Goal: Information Seeking & Learning: Learn about a topic

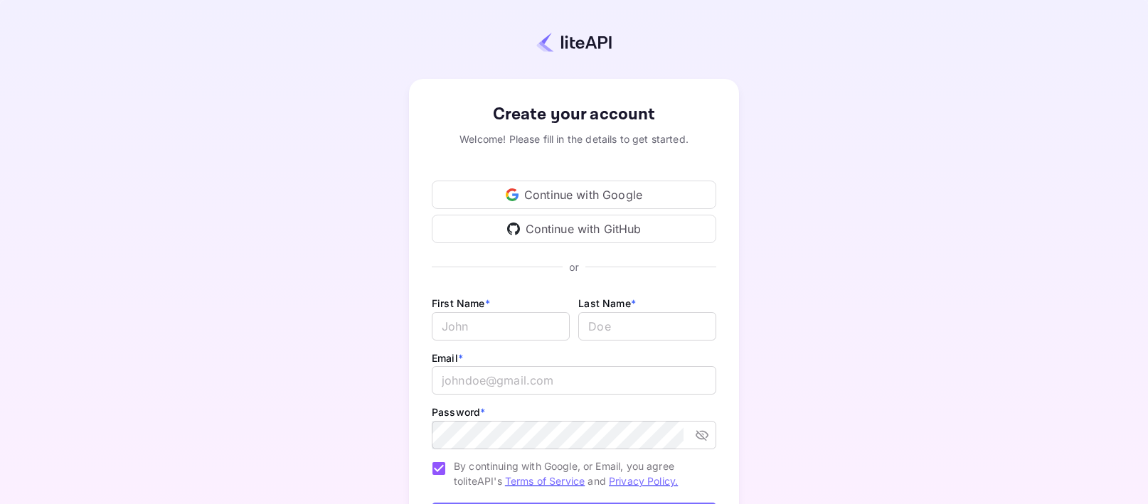
click at [562, 196] on div "Continue with Google" at bounding box center [574, 195] width 285 height 28
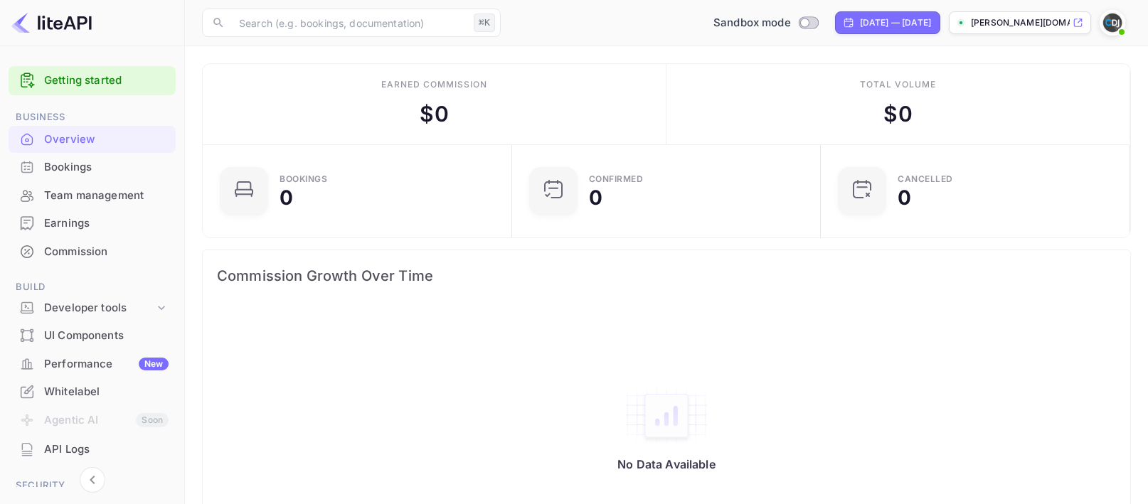
click at [84, 336] on div "UI Components" at bounding box center [106, 336] width 125 height 16
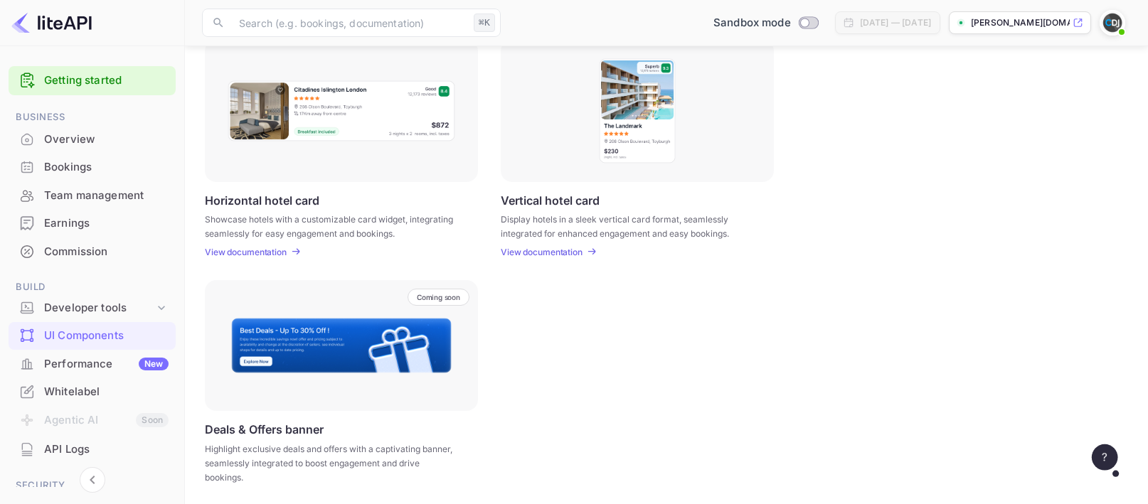
scroll to position [454, 0]
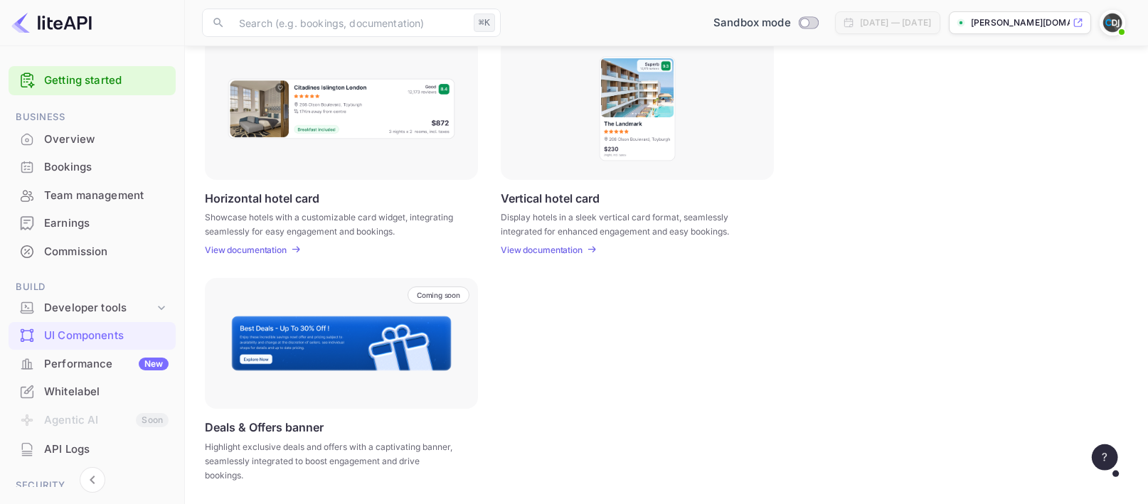
click at [43, 364] on div "Performance New" at bounding box center [92, 365] width 167 height 28
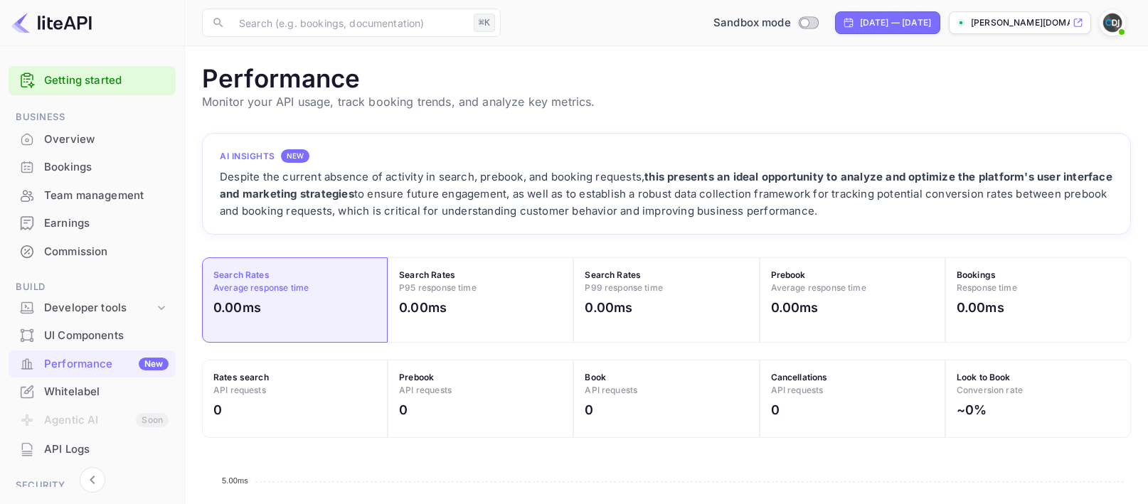
scroll to position [366, 929]
click at [83, 311] on div "Developer tools" at bounding box center [99, 308] width 110 height 16
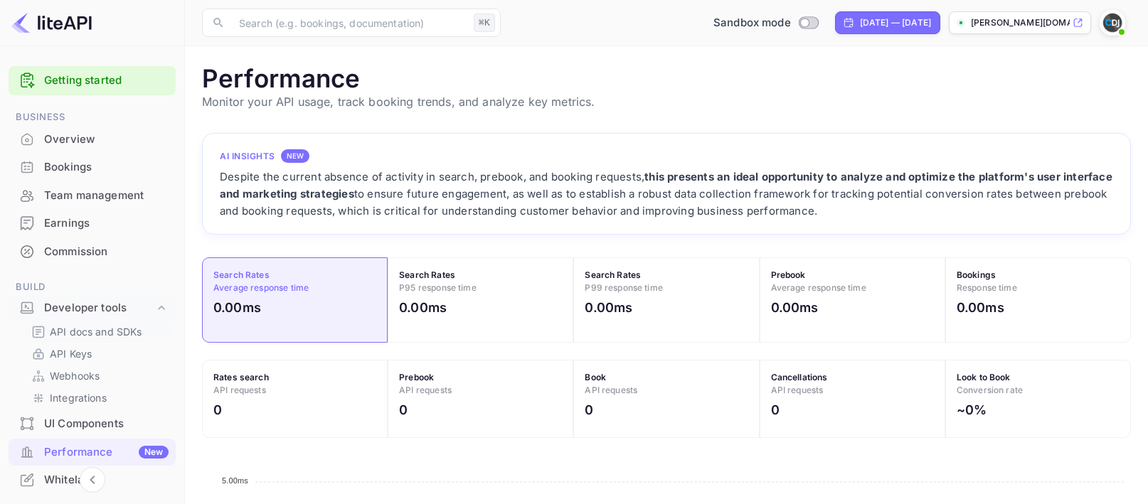
click at [93, 328] on p "API docs and SDKs" at bounding box center [96, 331] width 92 height 15
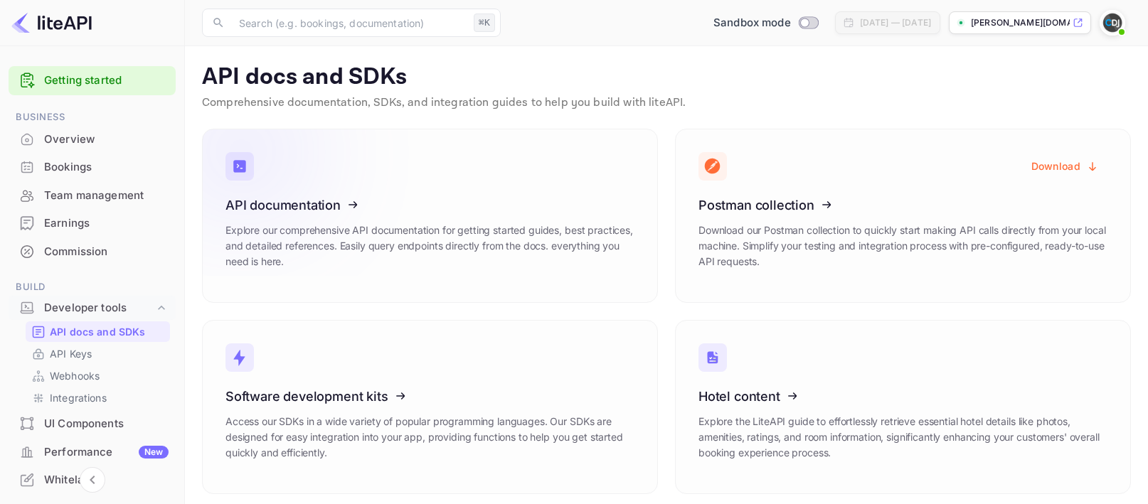
scroll to position [8, 0]
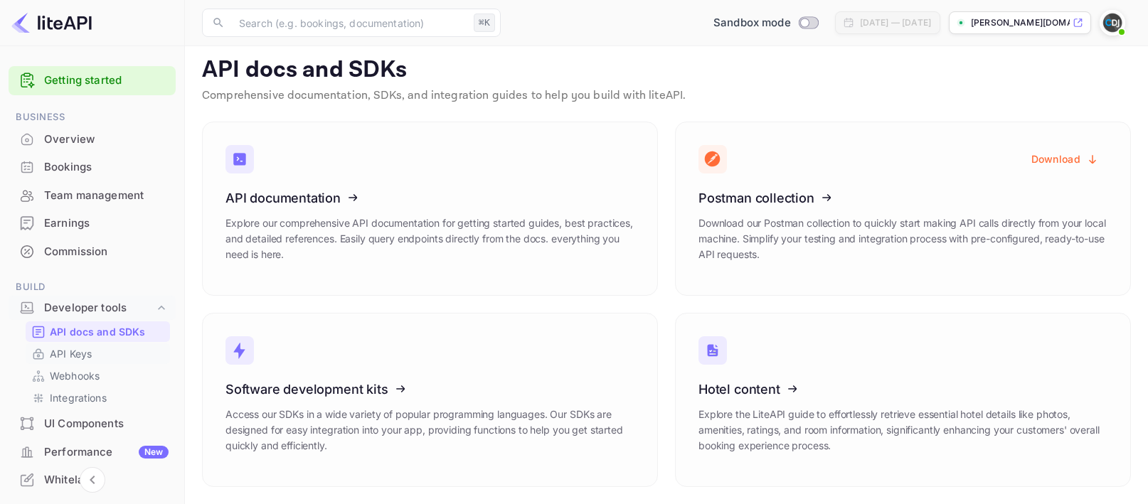
click at [68, 360] on p "API Keys" at bounding box center [71, 354] width 42 height 15
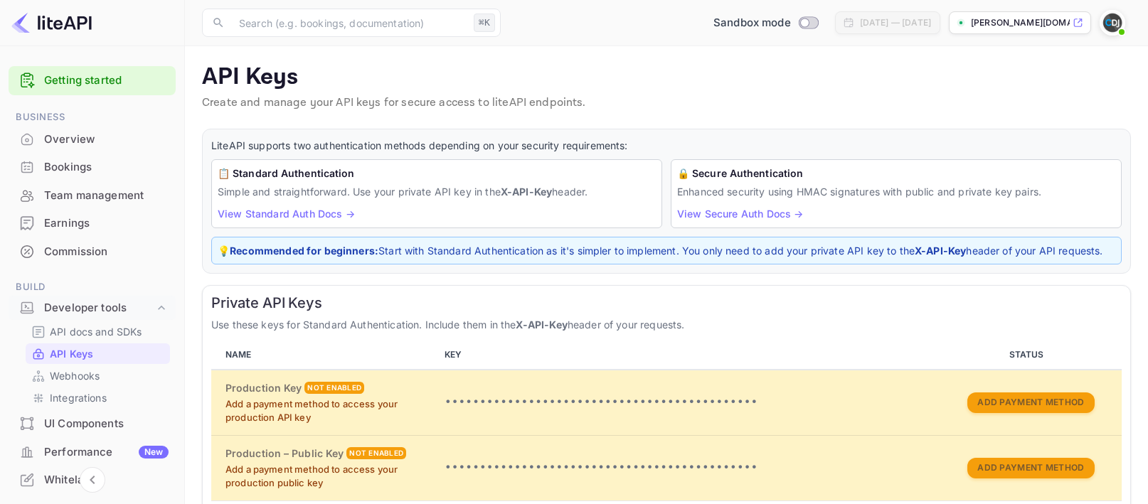
click at [75, 139] on div "Overview" at bounding box center [106, 140] width 125 height 16
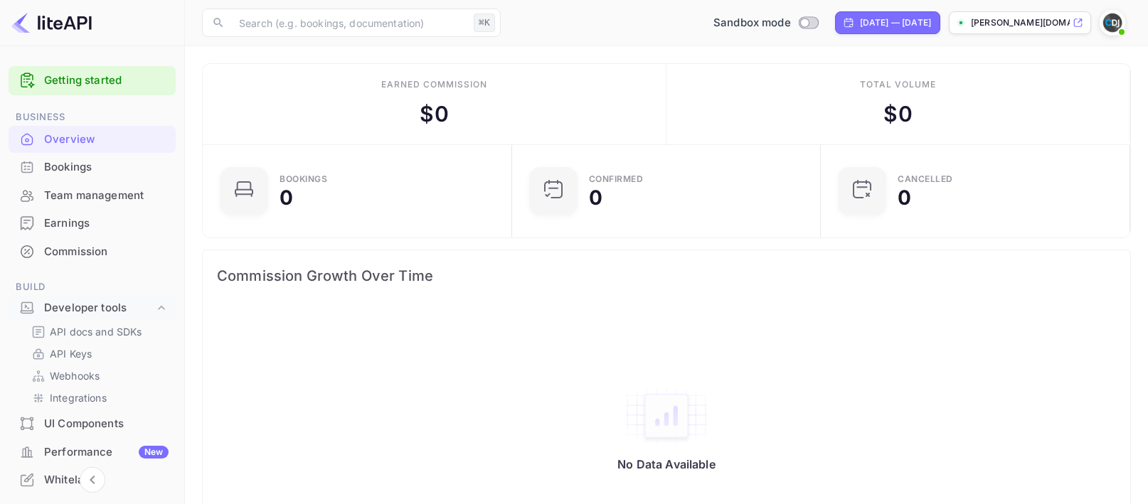
click at [86, 176] on div "Bookings" at bounding box center [92, 168] width 167 height 28
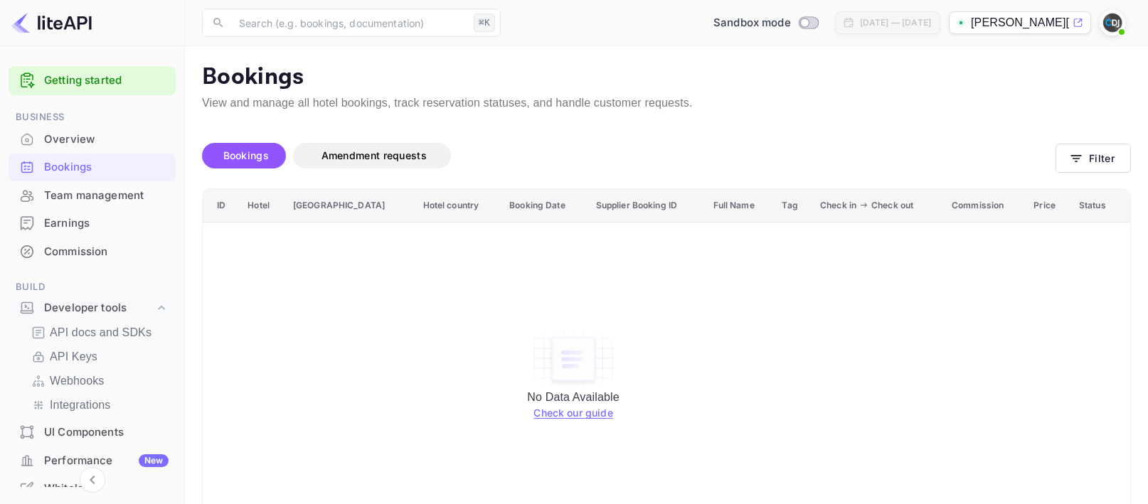
click at [108, 203] on div "Team management" at bounding box center [92, 196] width 167 height 28
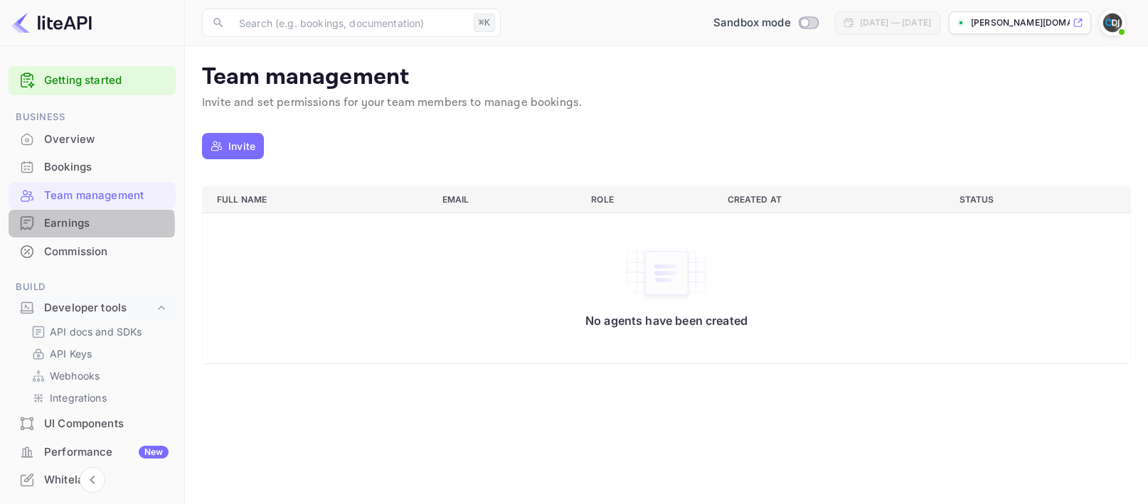
click at [80, 225] on div "Earnings" at bounding box center [106, 224] width 125 height 16
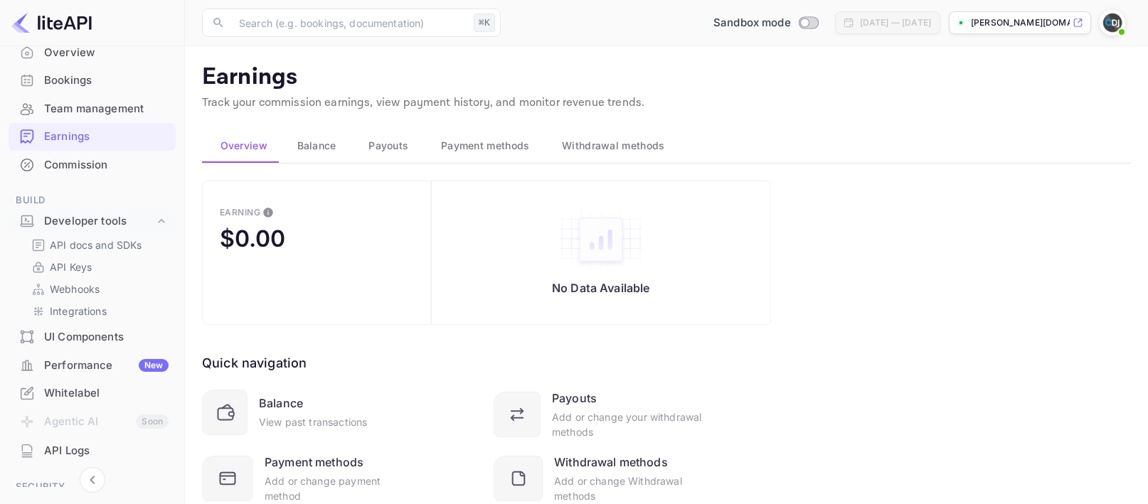
scroll to position [88, 0]
click at [105, 246] on p "API docs and SDKs" at bounding box center [96, 243] width 92 height 15
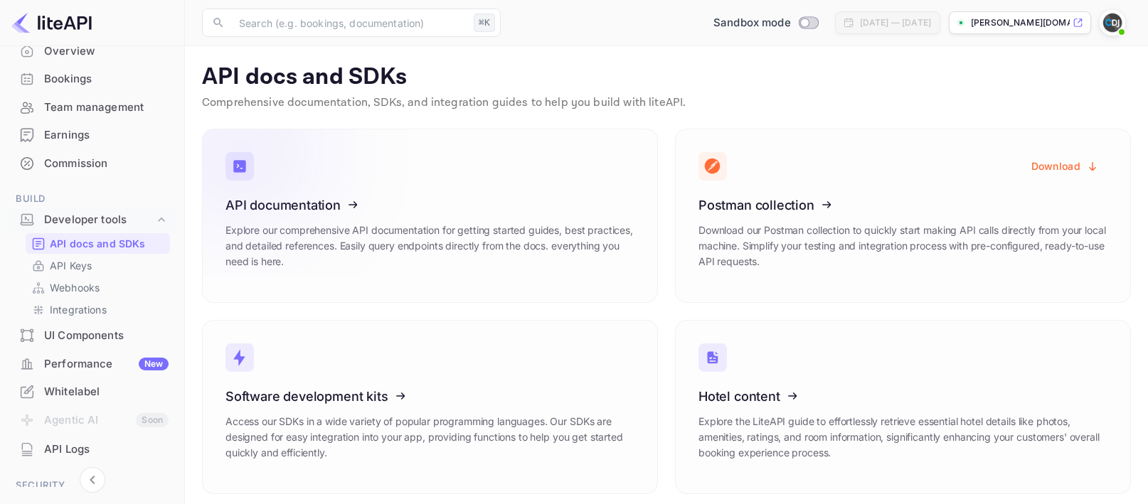
scroll to position [8, 0]
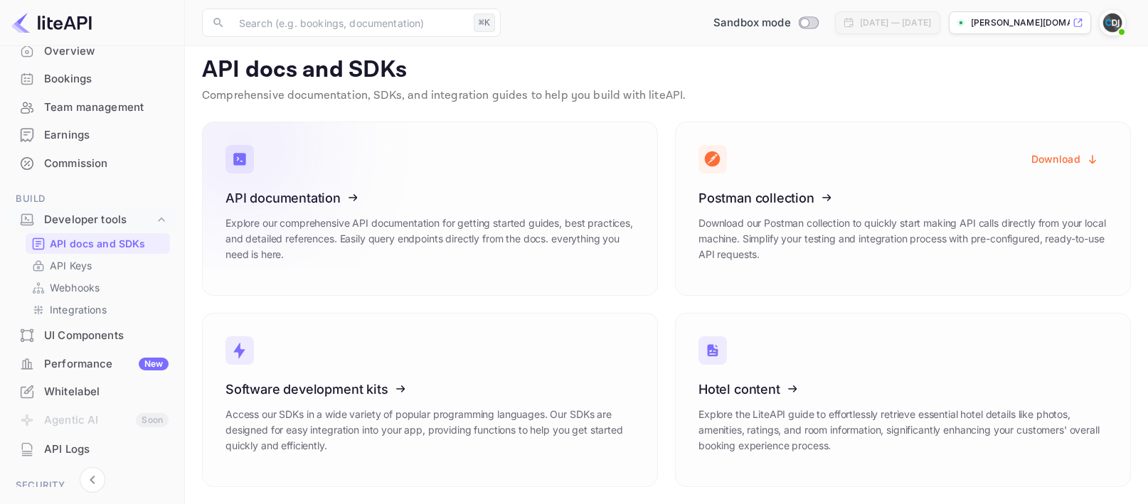
click at [402, 227] on icon at bounding box center [313, 195] width 221 height 147
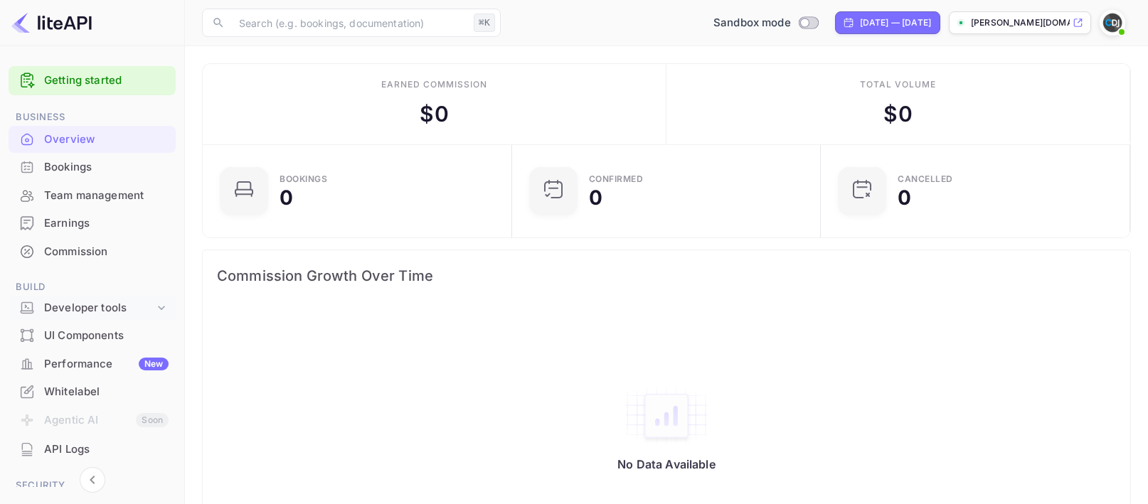
click at [105, 310] on div "Developer tools" at bounding box center [99, 308] width 110 height 16
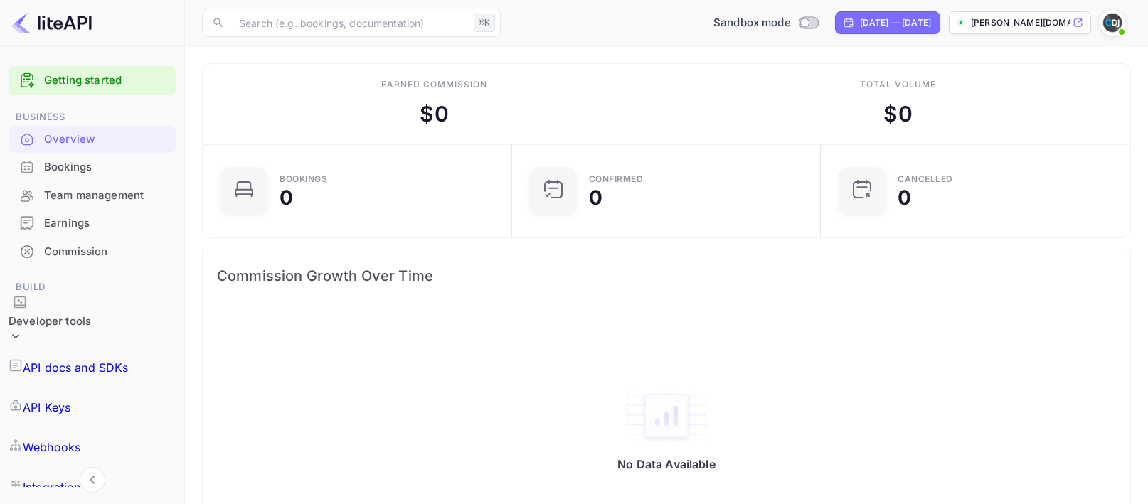
click at [114, 359] on p "API docs and SDKs" at bounding box center [76, 367] width 106 height 17
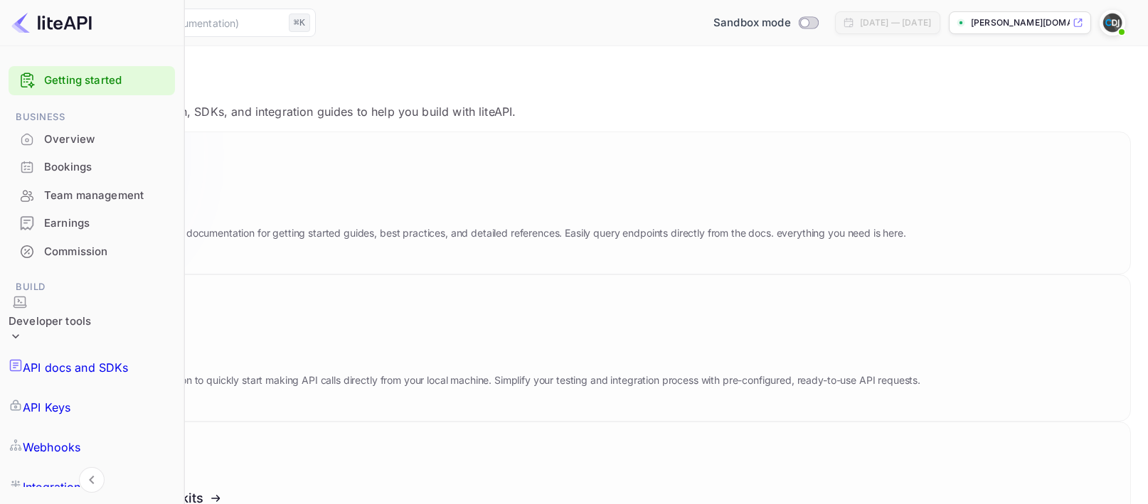
scroll to position [8, 0]
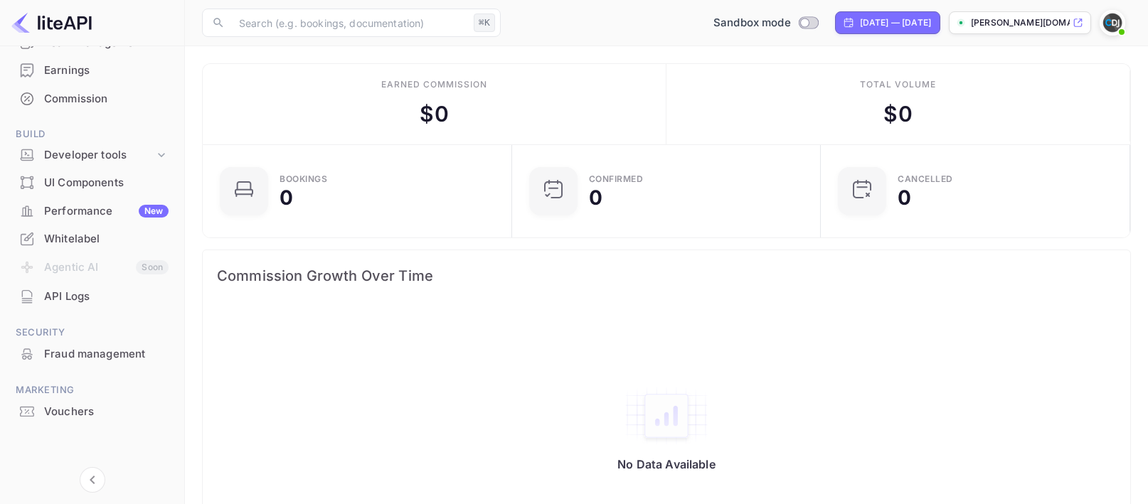
scroll to position [45, 0]
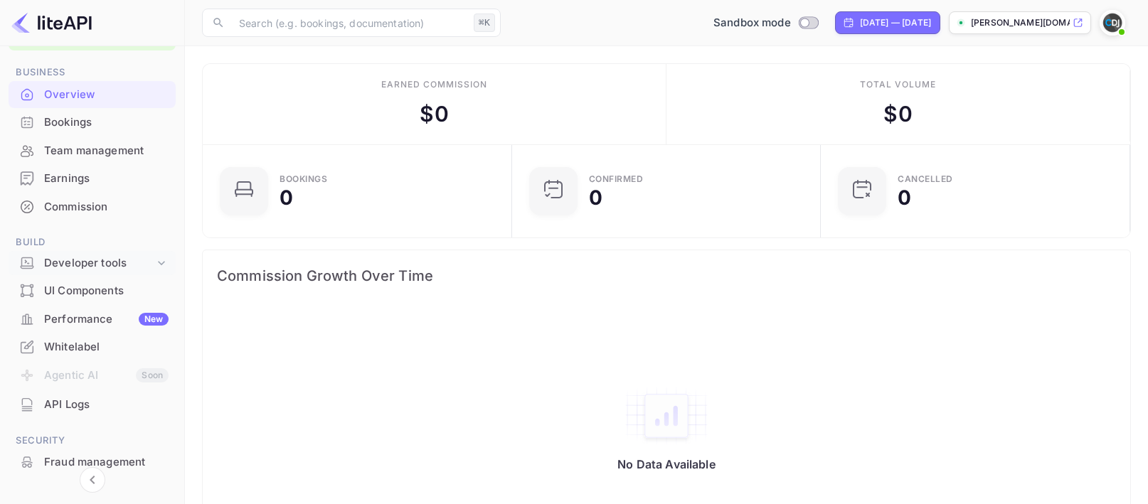
click at [75, 253] on div "Developer tools" at bounding box center [92, 263] width 167 height 25
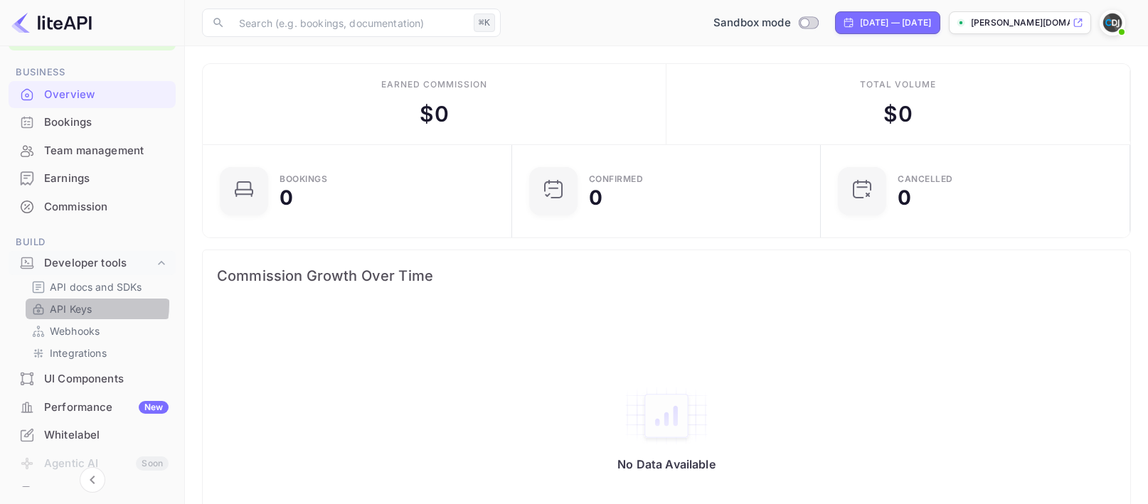
click at [76, 305] on p "API Keys" at bounding box center [71, 309] width 42 height 15
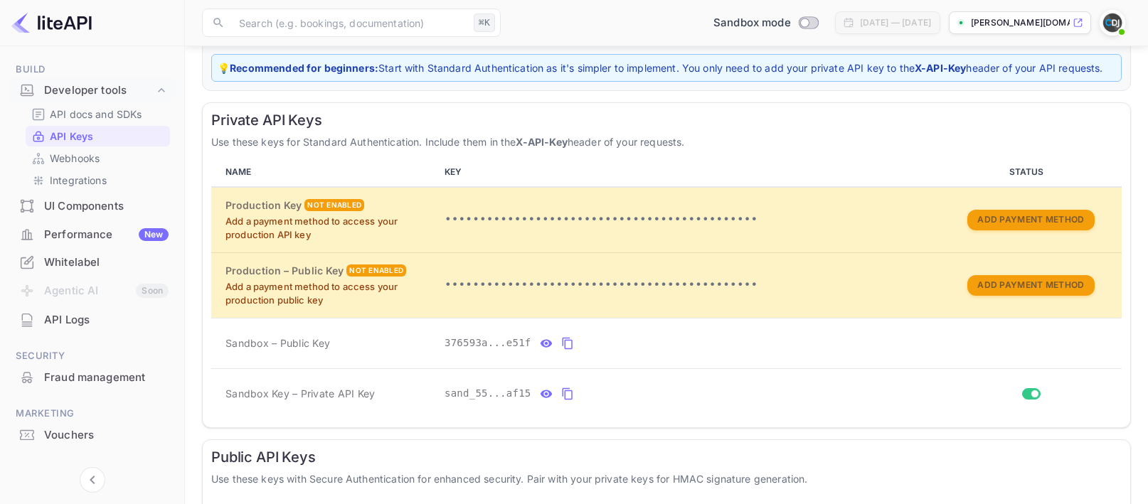
scroll to position [241, 0]
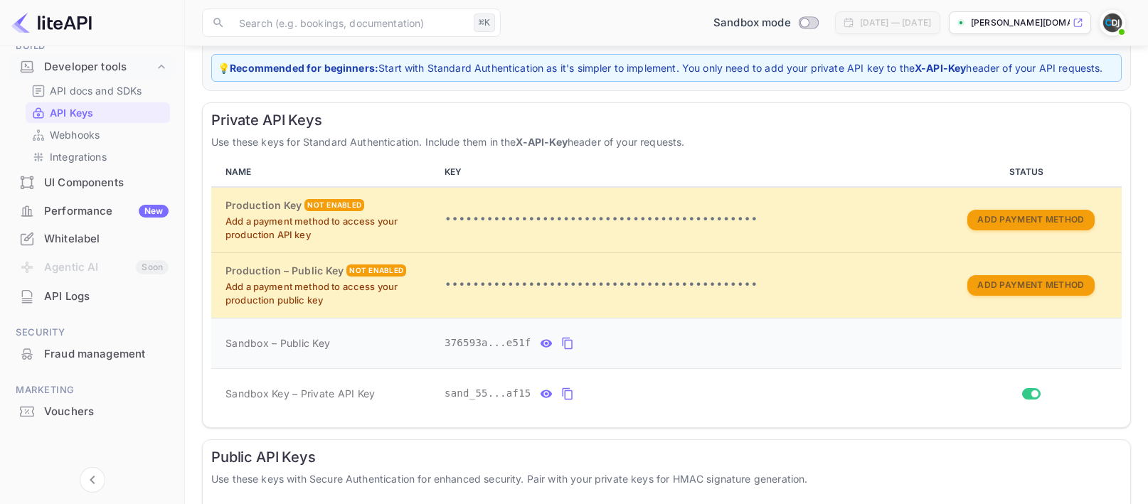
click at [549, 344] on icon "private api keys table" at bounding box center [546, 343] width 12 height 8
click at [702, 346] on icon "private api keys table" at bounding box center [703, 343] width 13 height 17
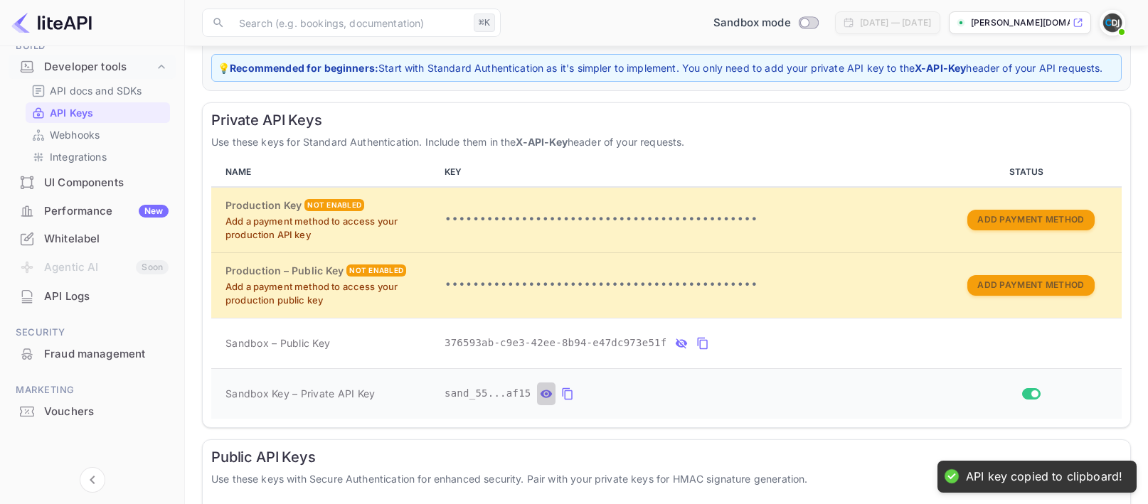
click at [540, 395] on icon "private api keys table" at bounding box center [546, 394] width 13 height 17
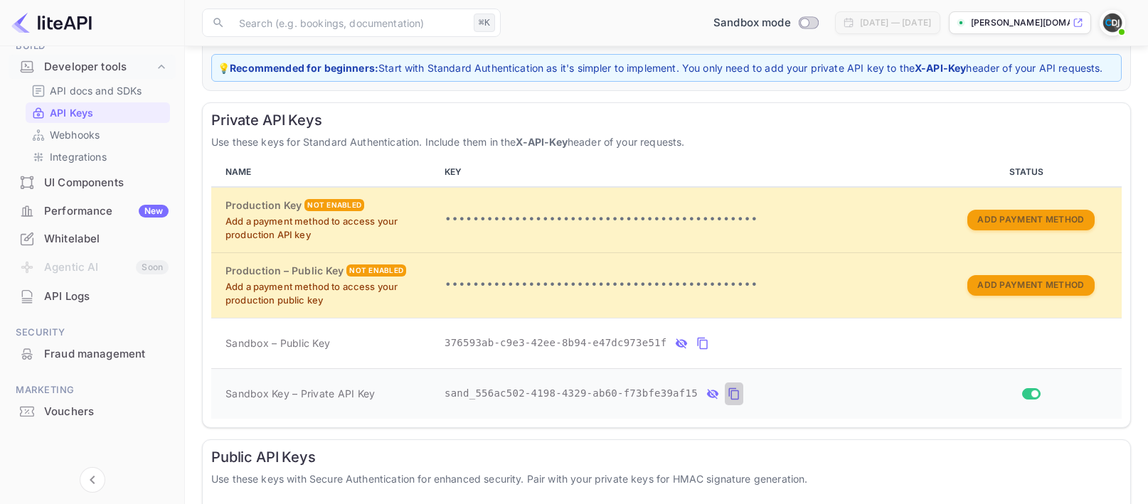
click at [734, 397] on icon "private api keys table" at bounding box center [734, 394] width 13 height 17
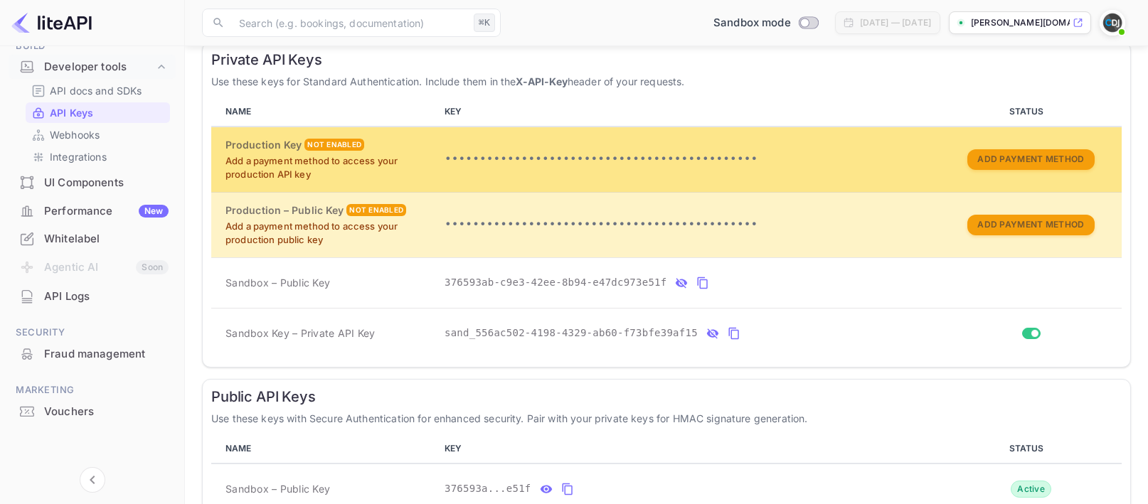
scroll to position [324, 0]
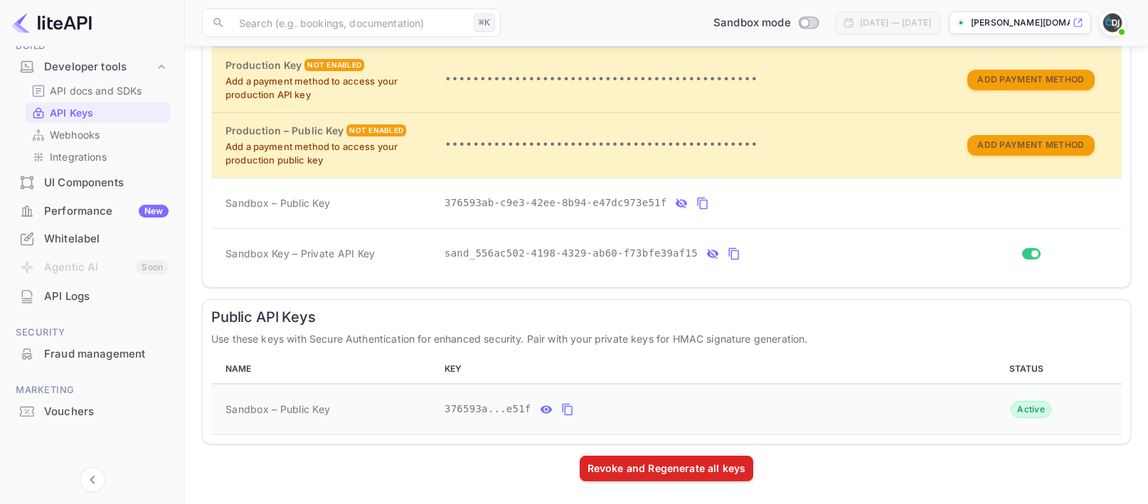
click at [549, 411] on icon "public api keys table" at bounding box center [546, 410] width 12 height 8
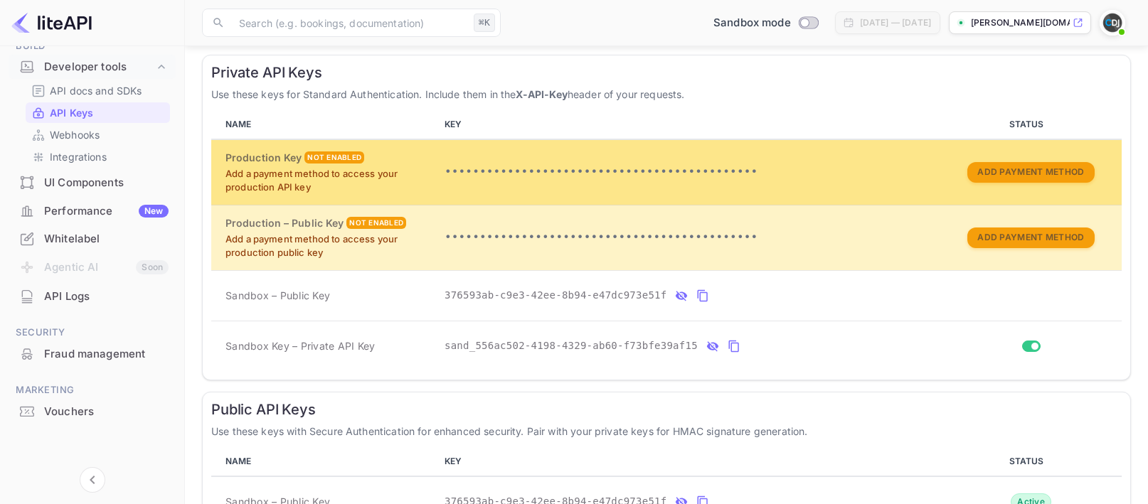
scroll to position [0, 0]
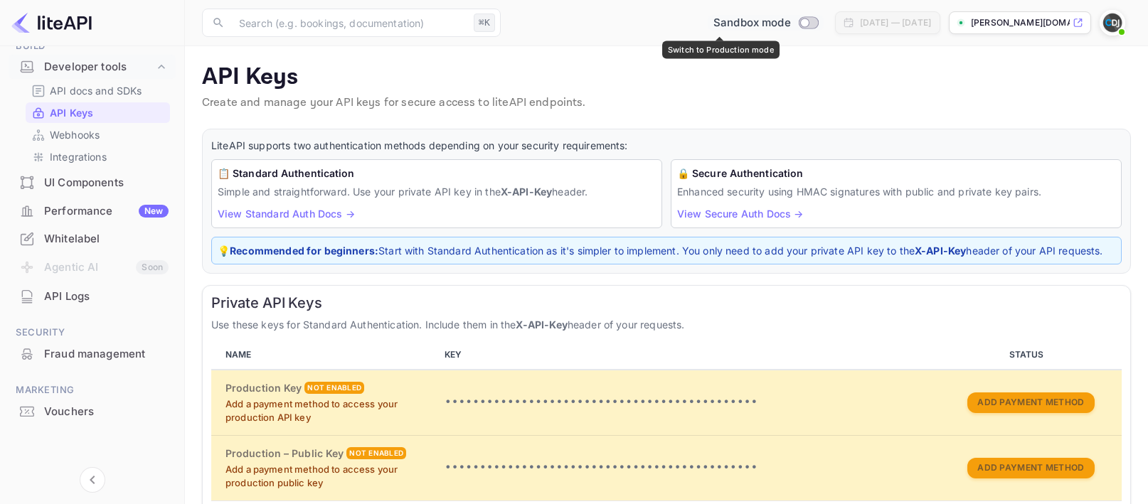
click at [798, 16] on span "Switch to Production mode" at bounding box center [808, 22] width 21 height 13
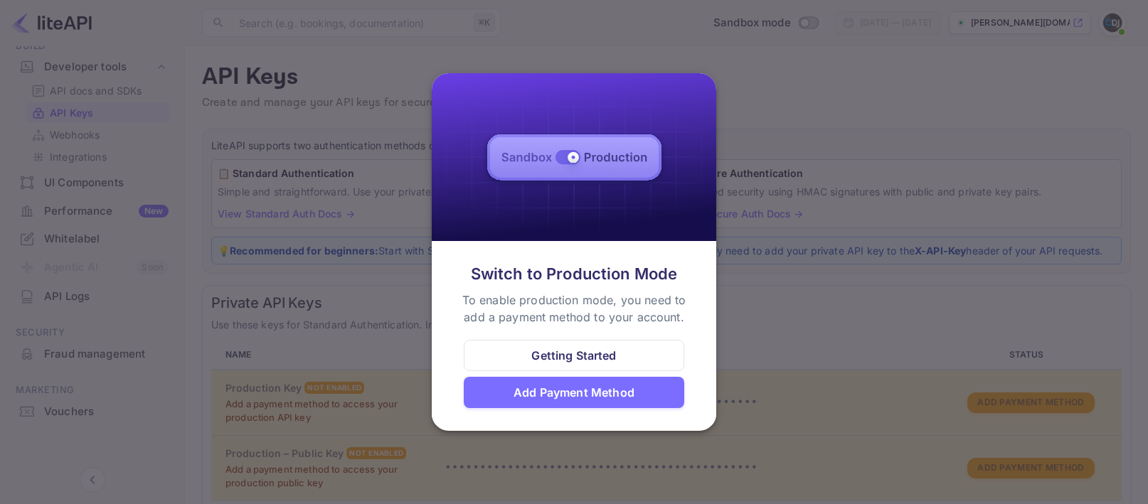
click at [840, 177] on div at bounding box center [574, 252] width 1148 height 504
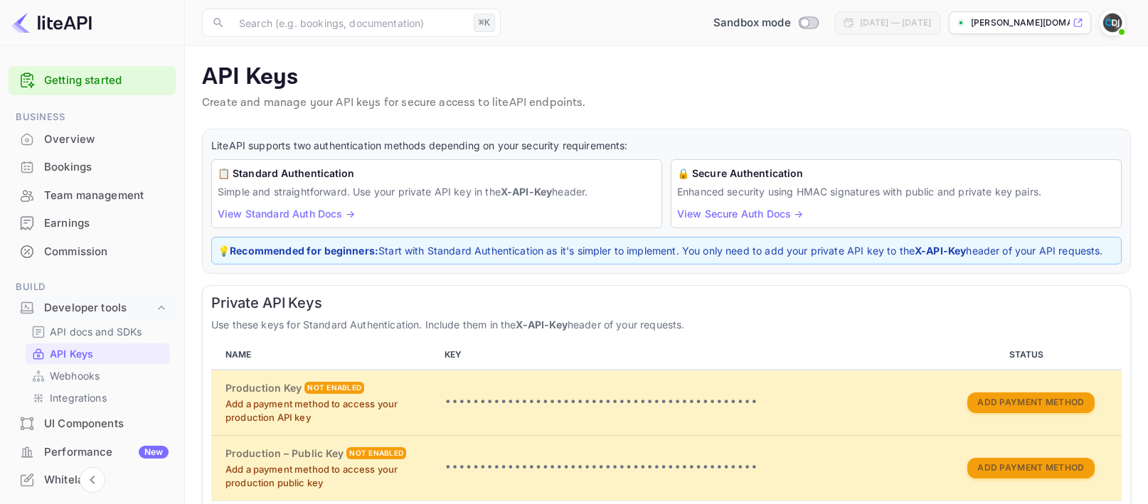
click at [102, 141] on div "Overview" at bounding box center [106, 140] width 125 height 16
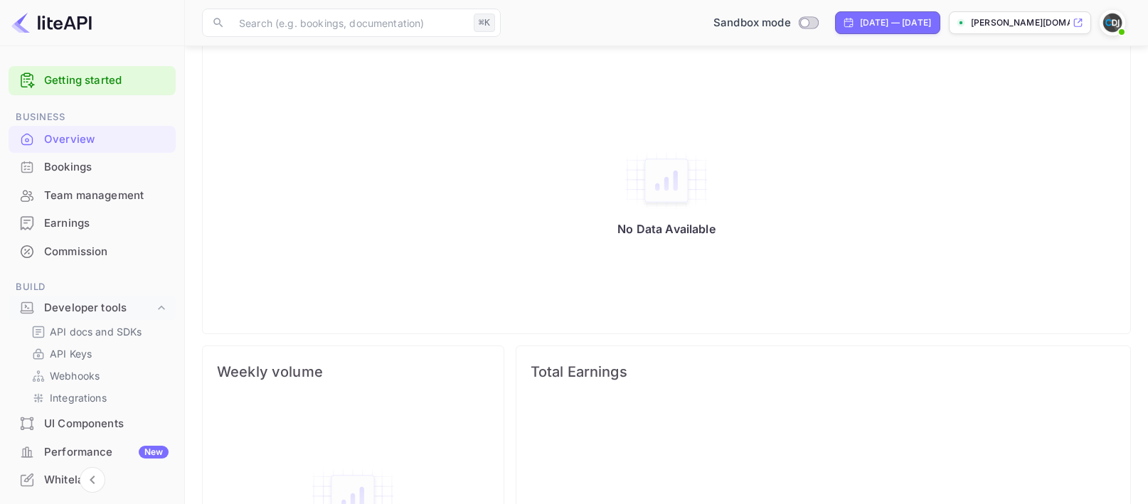
scroll to position [583, 0]
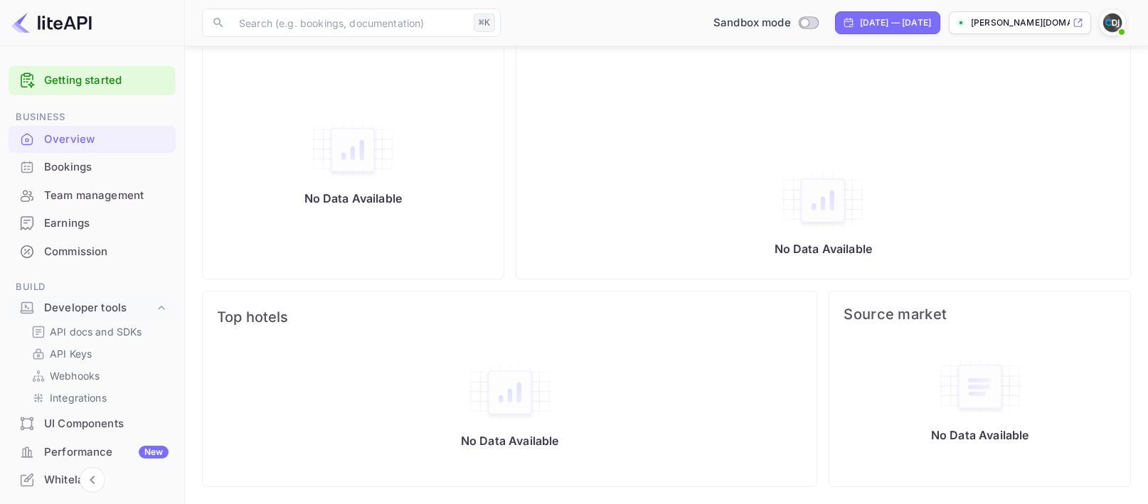
click at [83, 449] on div "Performance New" at bounding box center [106, 453] width 125 height 16
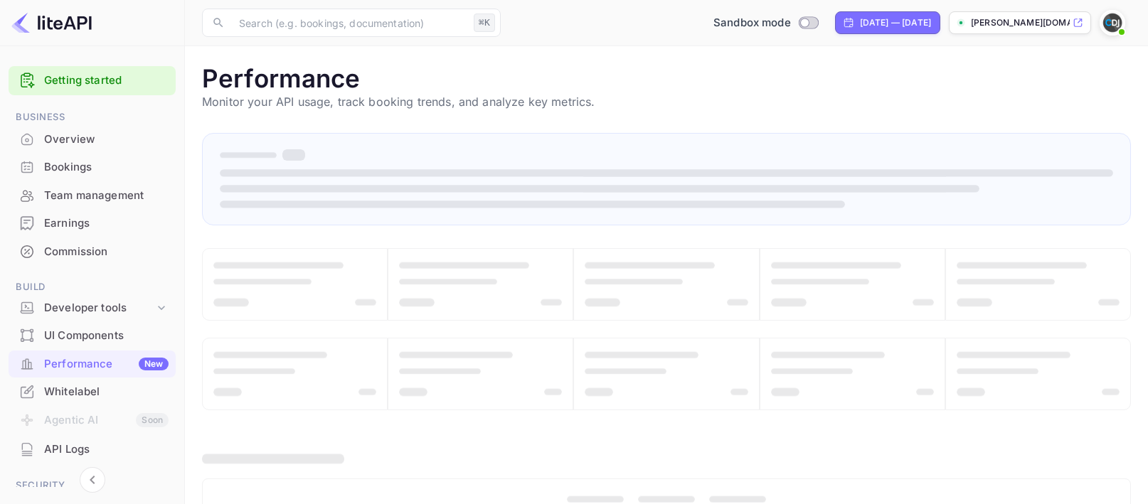
click at [105, 343] on div "UI Components" at bounding box center [106, 336] width 125 height 16
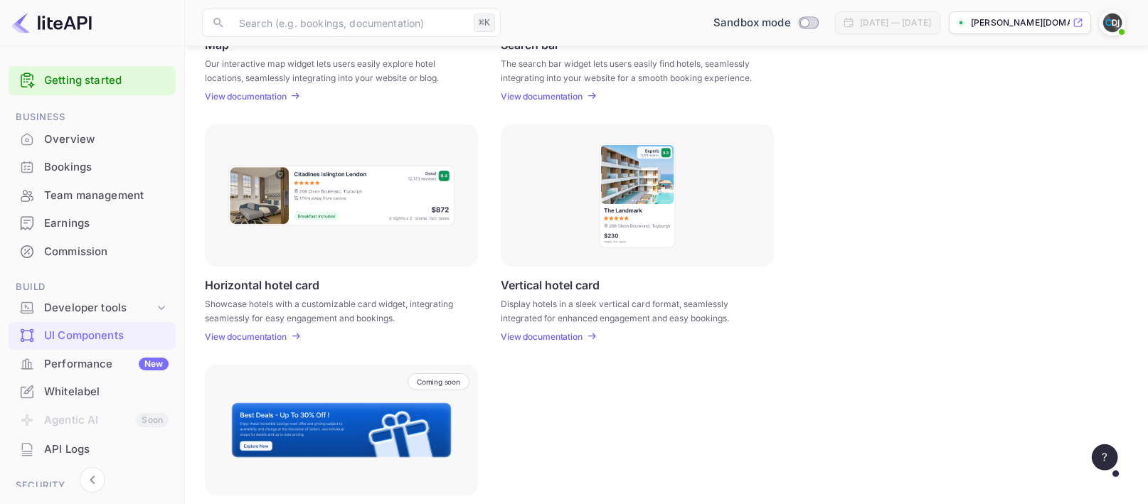
scroll to position [454, 0]
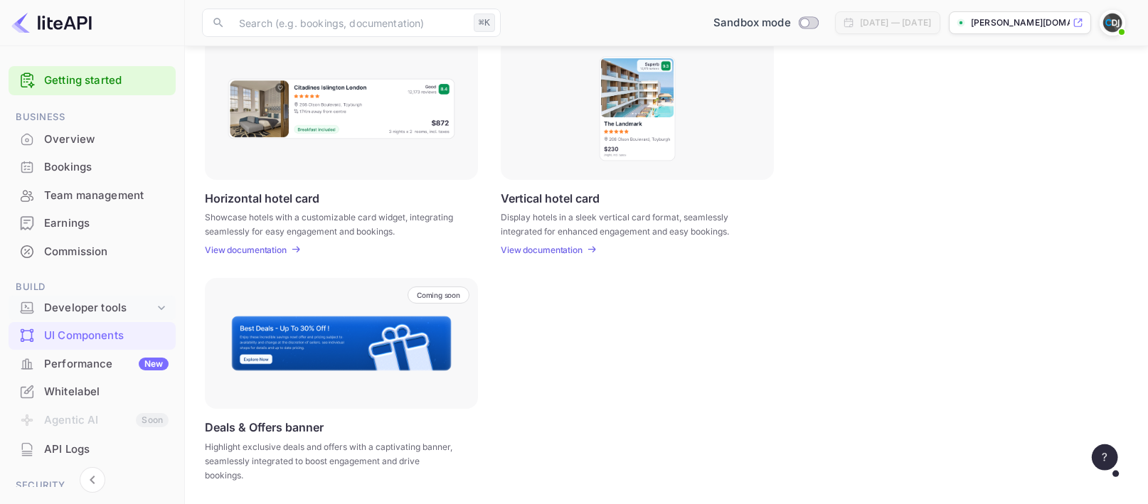
click at [75, 297] on div "Developer tools" at bounding box center [92, 308] width 167 height 25
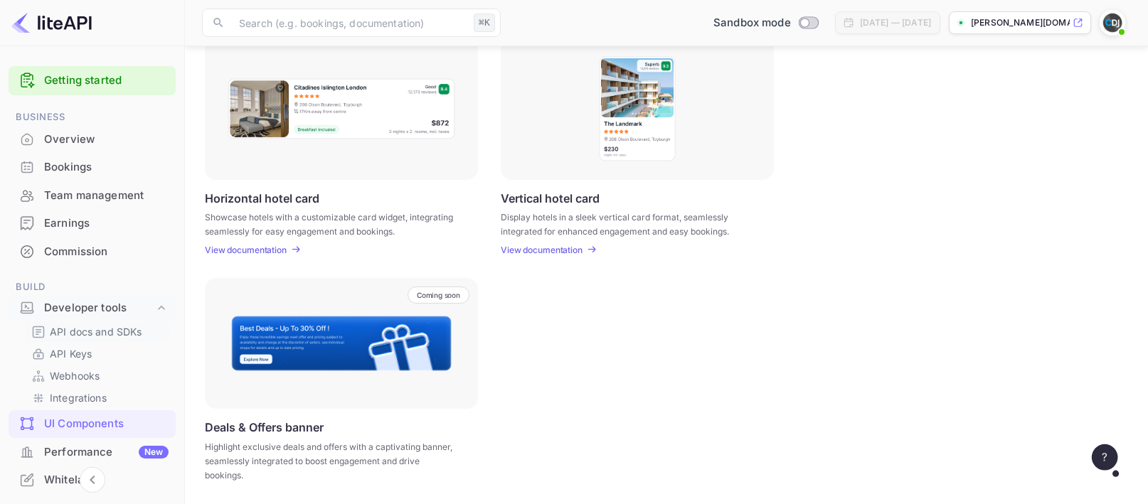
click at [81, 335] on p "API docs and SDKs" at bounding box center [96, 331] width 92 height 15
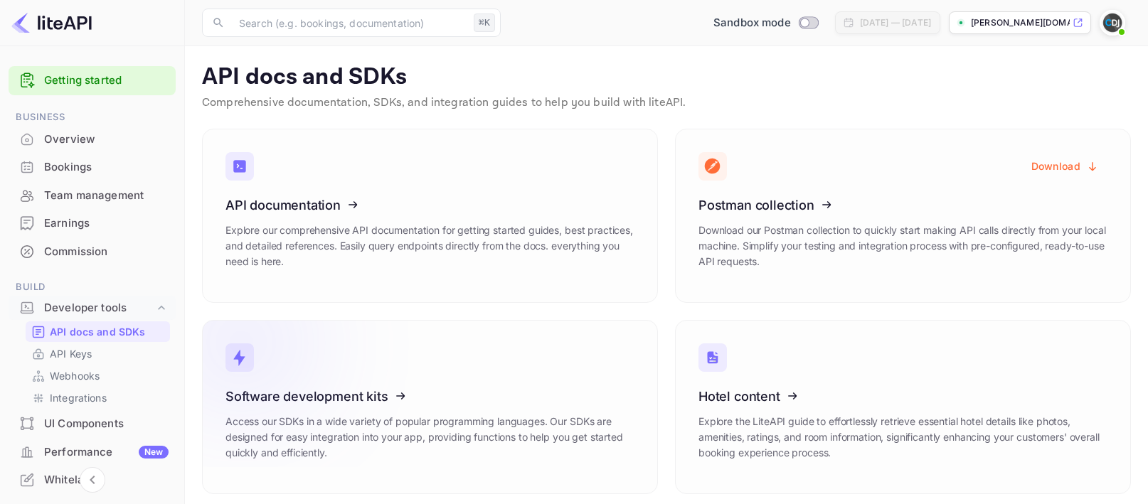
scroll to position [8, 0]
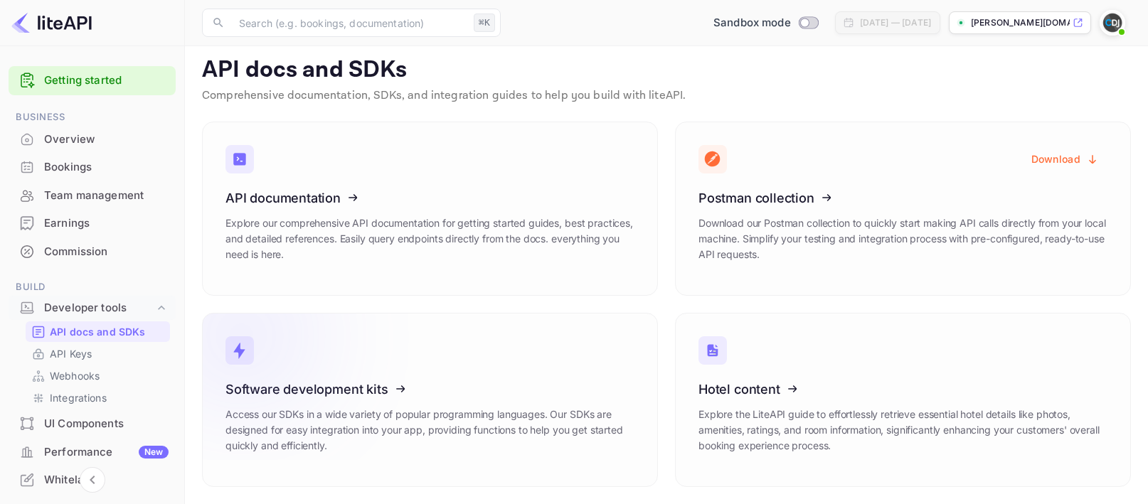
click at [322, 408] on icon at bounding box center [313, 387] width 221 height 147
click at [60, 352] on p "API Keys" at bounding box center [71, 354] width 42 height 15
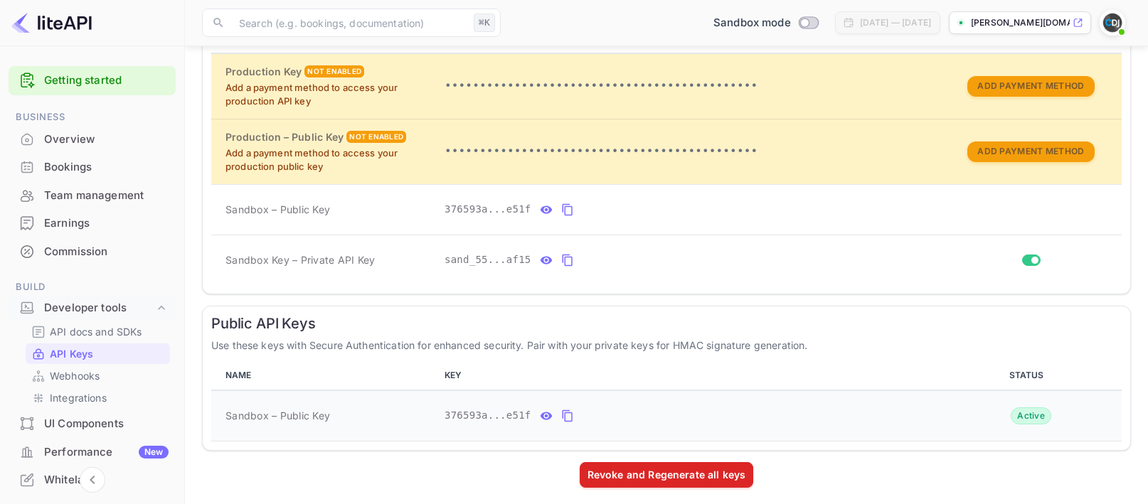
scroll to position [314, 0]
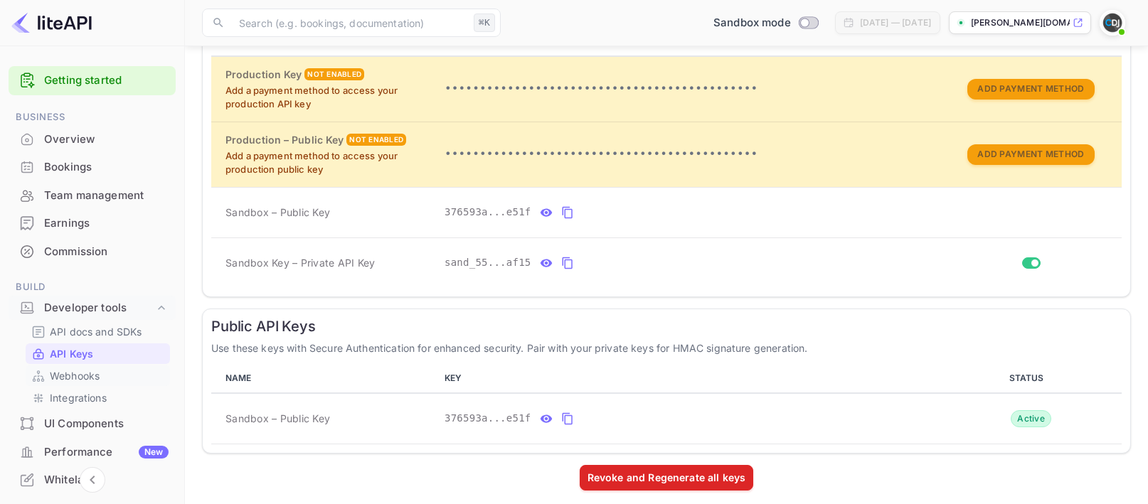
click at [73, 377] on p "Webhooks" at bounding box center [75, 376] width 50 height 15
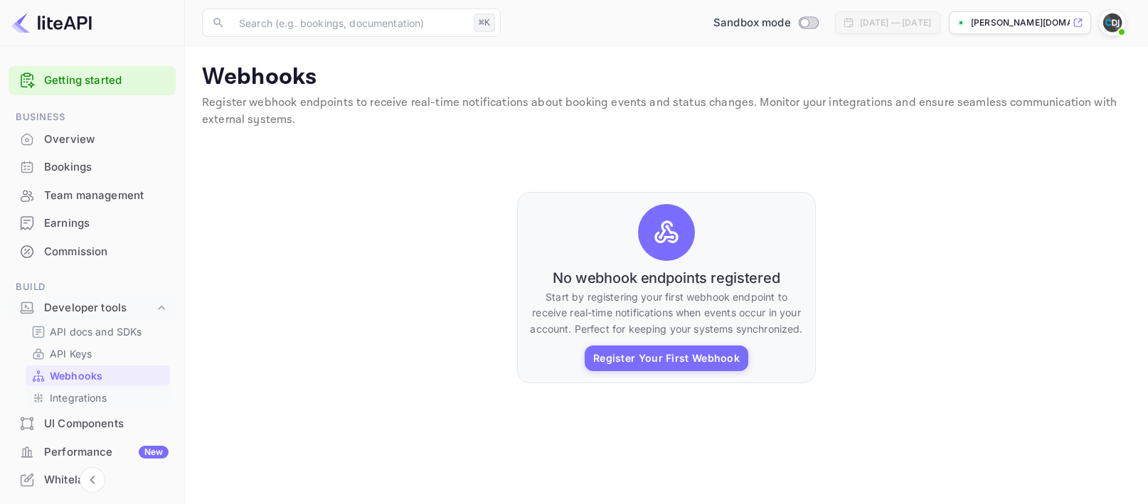
click at [75, 393] on p "Integrations" at bounding box center [78, 398] width 57 height 15
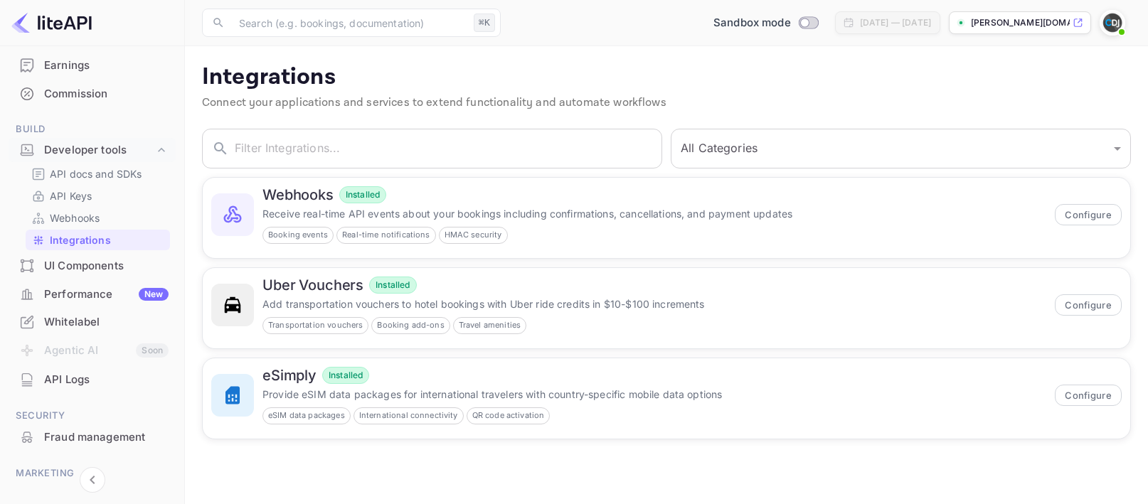
scroll to position [157, 0]
click at [70, 386] on div "API Logs" at bounding box center [106, 382] width 125 height 16
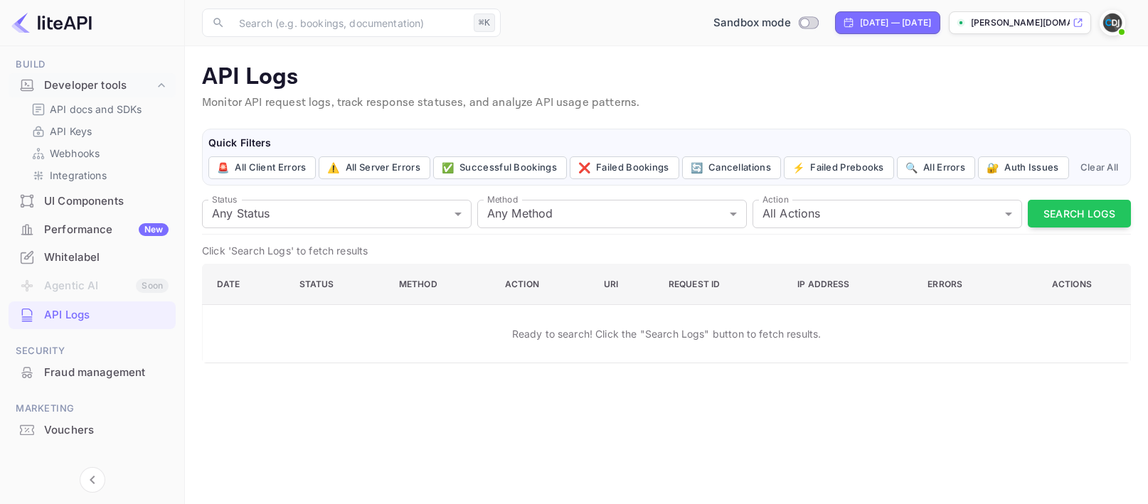
scroll to position [223, 0]
click at [77, 374] on div "Fraud management" at bounding box center [106, 372] width 125 height 16
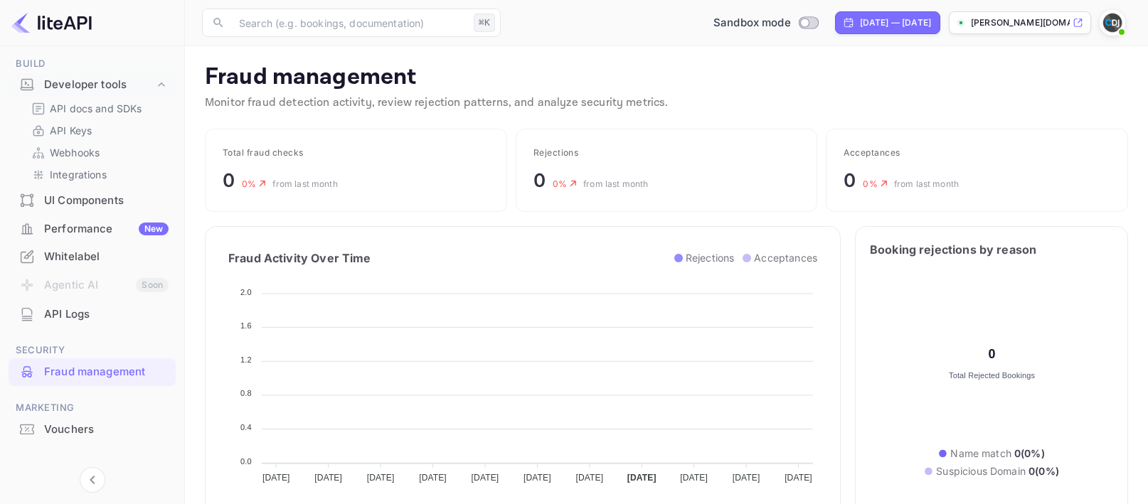
scroll to position [292, 423]
click at [83, 435] on div "Vouchers" at bounding box center [106, 430] width 125 height 16
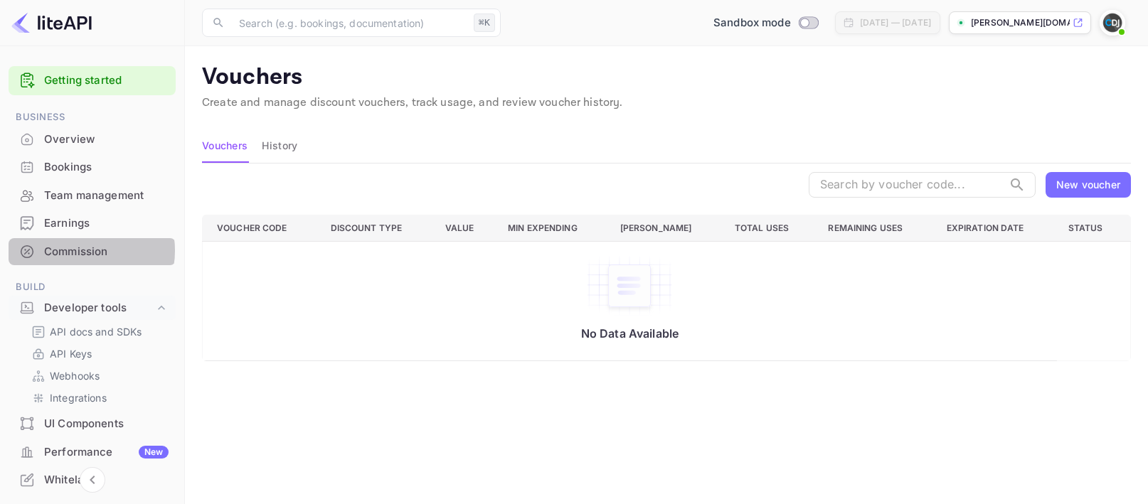
click at [78, 251] on div "Commission" at bounding box center [106, 252] width 125 height 16
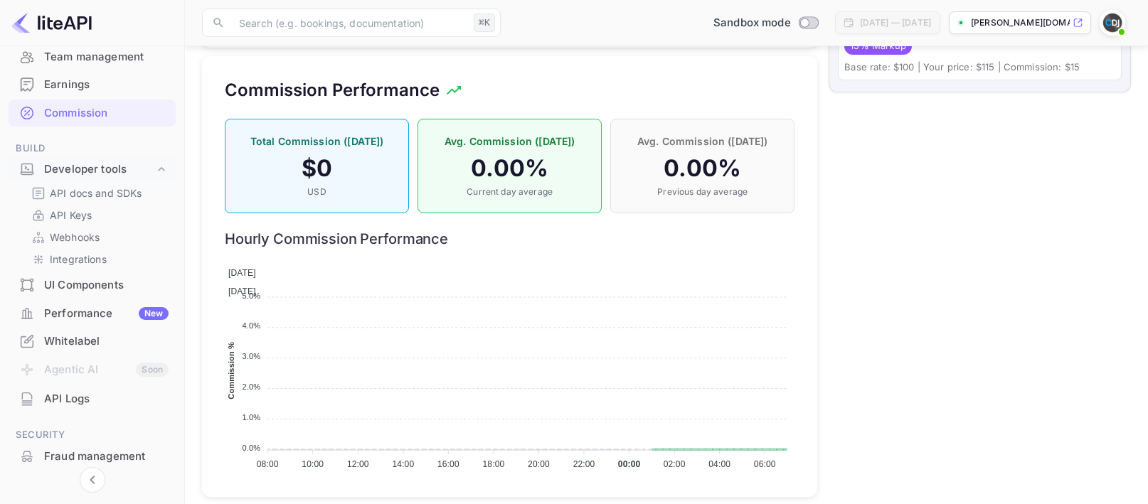
scroll to position [724, 0]
